Goal: Task Accomplishment & Management: Manage account settings

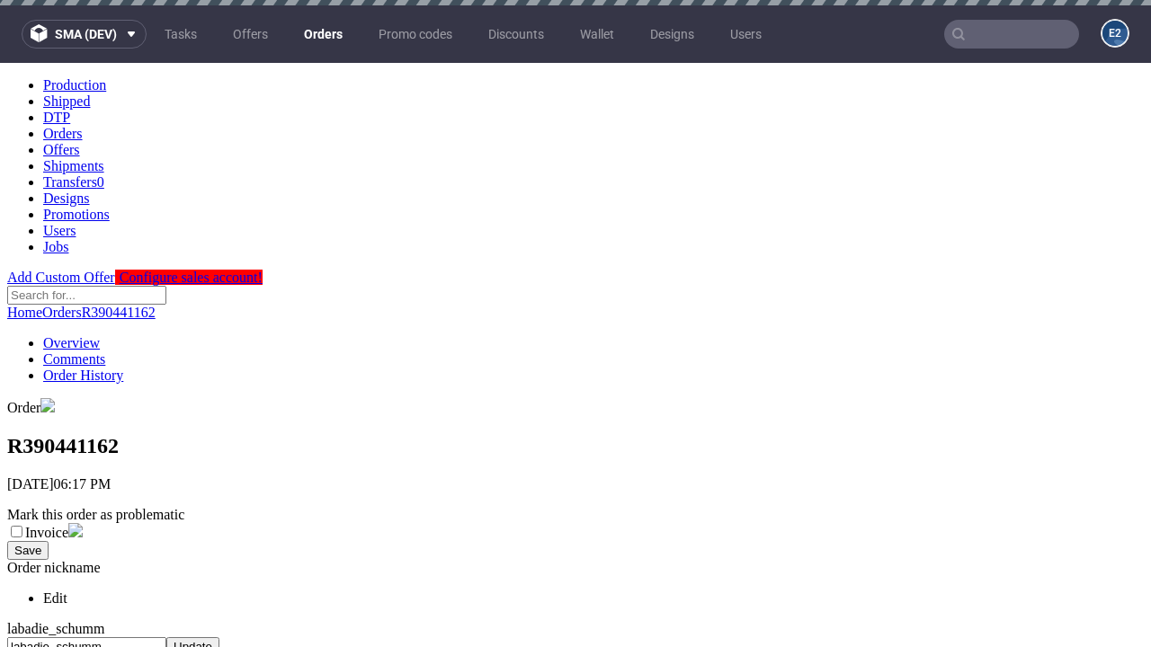
scroll to position [734, 0]
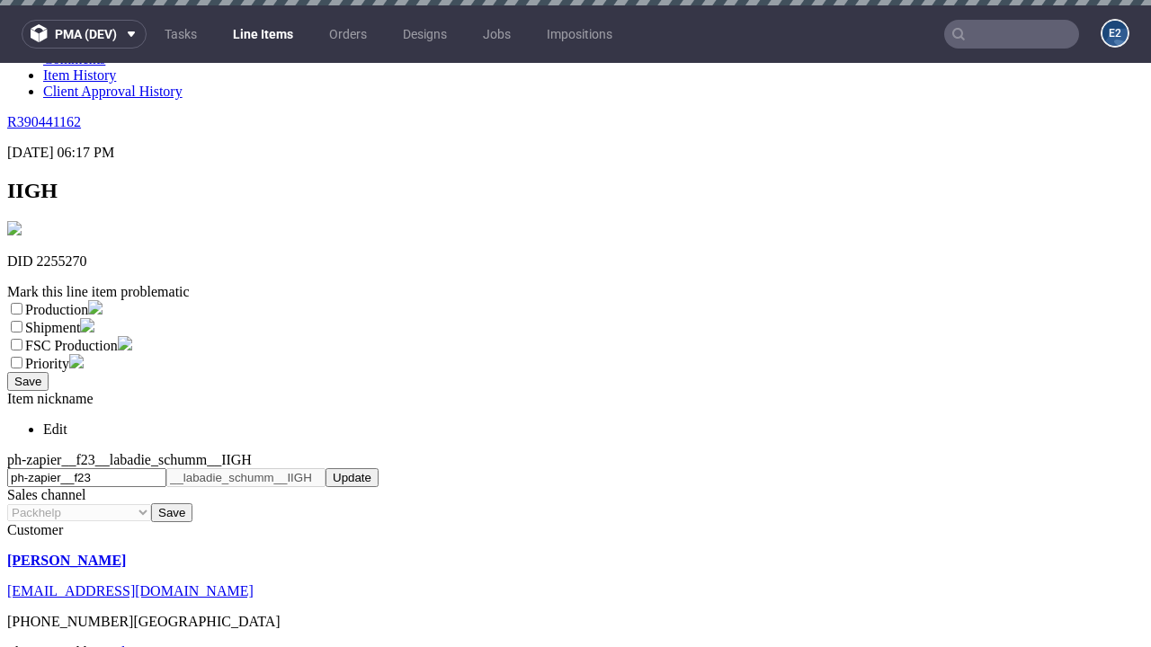
scroll to position [5, 0]
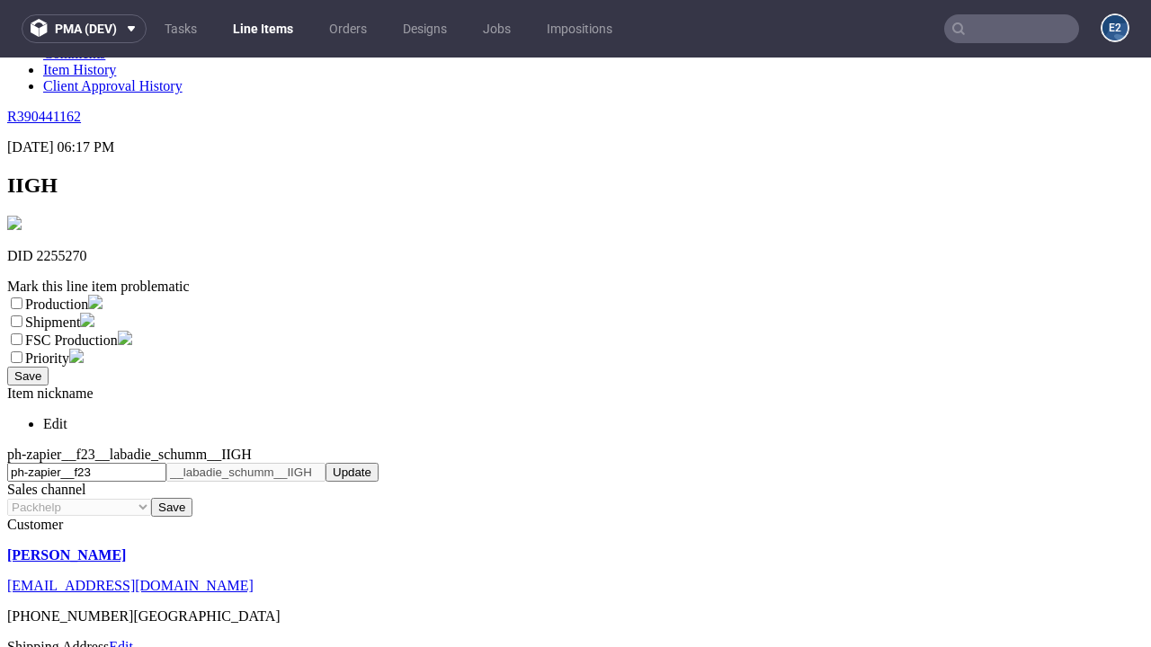
select select "dtp_ca_needed"
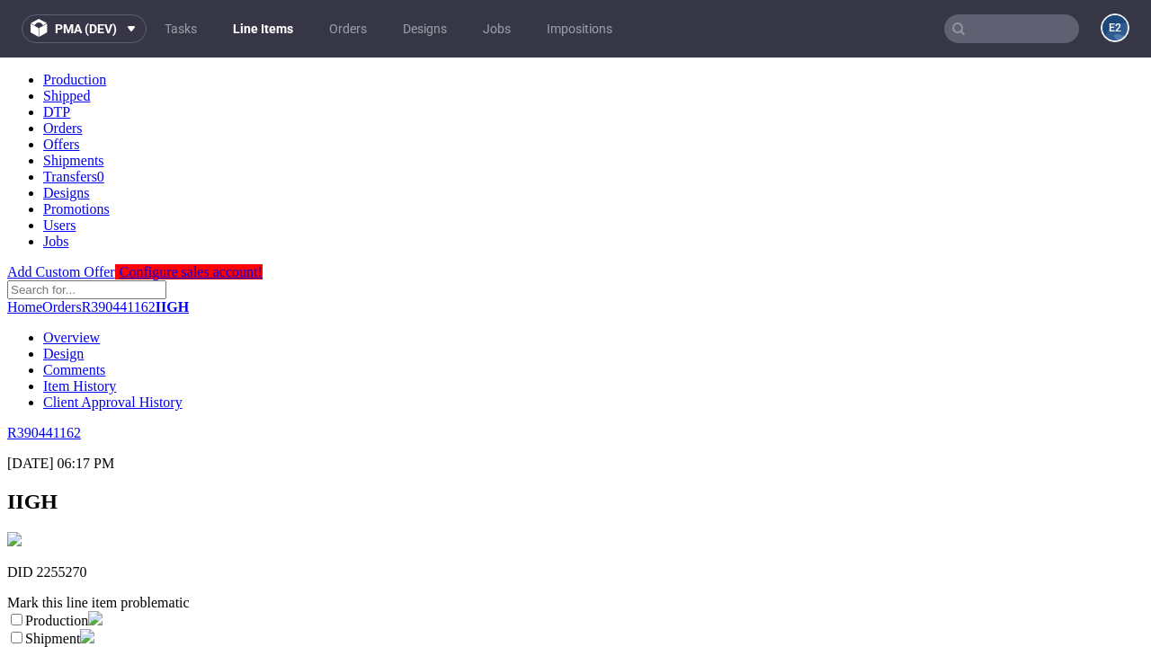
scroll to position [0, 0]
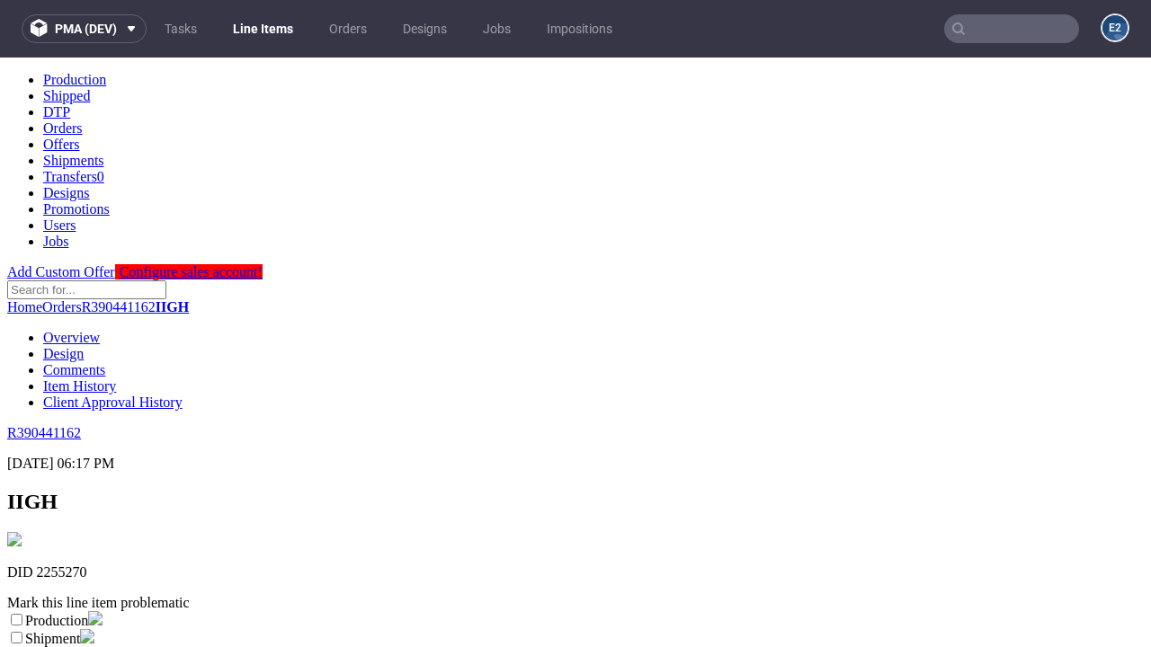
checkbox input "true"
